Goal: Communication & Community: Answer question/provide support

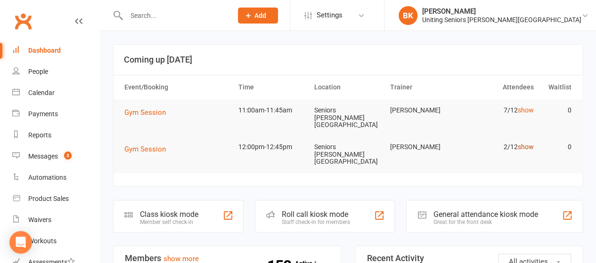
click at [522, 143] on link "show" at bounding box center [525, 147] width 16 height 8
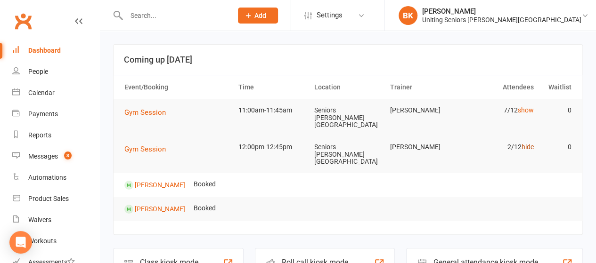
click at [532, 143] on link "hide" at bounding box center [527, 147] width 12 height 8
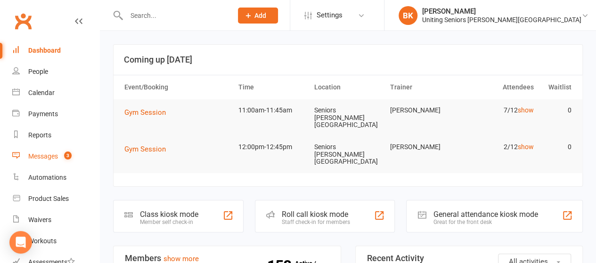
click at [68, 157] on span "3" at bounding box center [68, 156] width 8 height 8
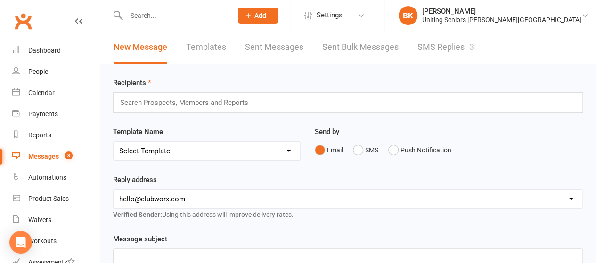
click at [435, 44] on link "SMS Replies 3" at bounding box center [445, 47] width 56 height 32
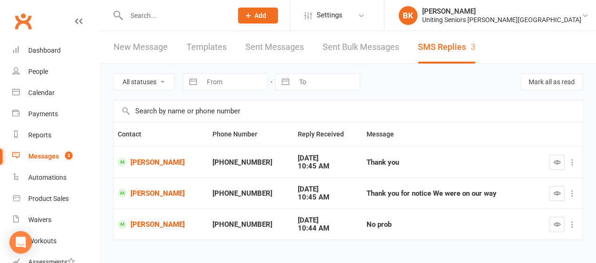
scroll to position [16, 0]
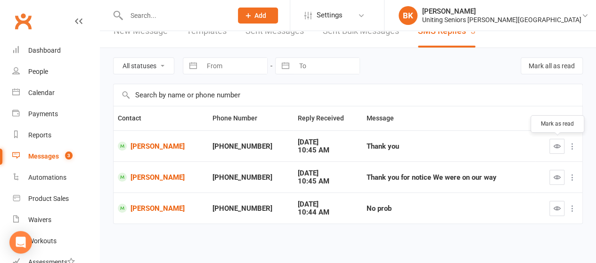
click at [556, 141] on button "button" at bounding box center [556, 146] width 15 height 15
click at [558, 174] on icon "button" at bounding box center [556, 177] width 7 height 7
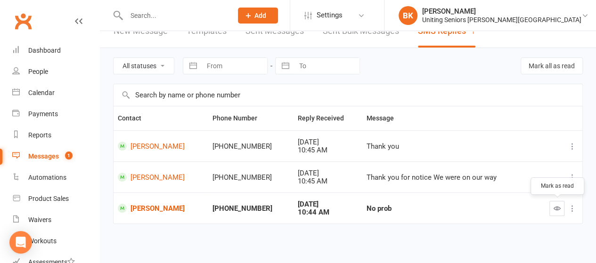
click at [563, 208] on button "button" at bounding box center [556, 208] width 15 height 15
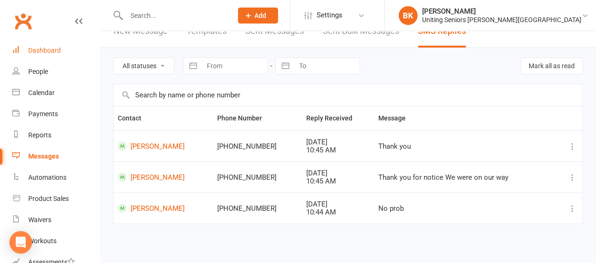
click at [69, 51] on link "Dashboard" at bounding box center [55, 50] width 87 height 21
